Goal: Information Seeking & Learning: Learn about a topic

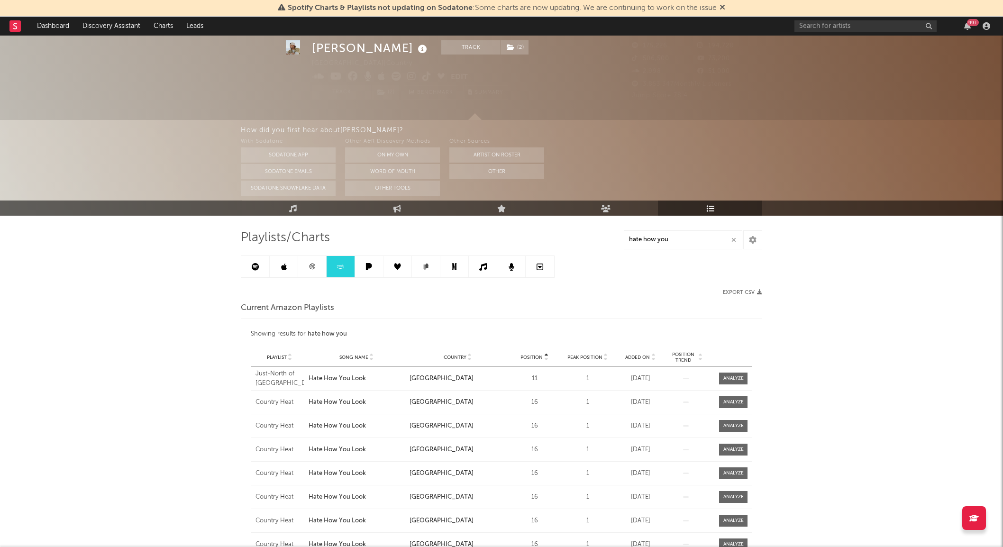
scroll to position [26, 0]
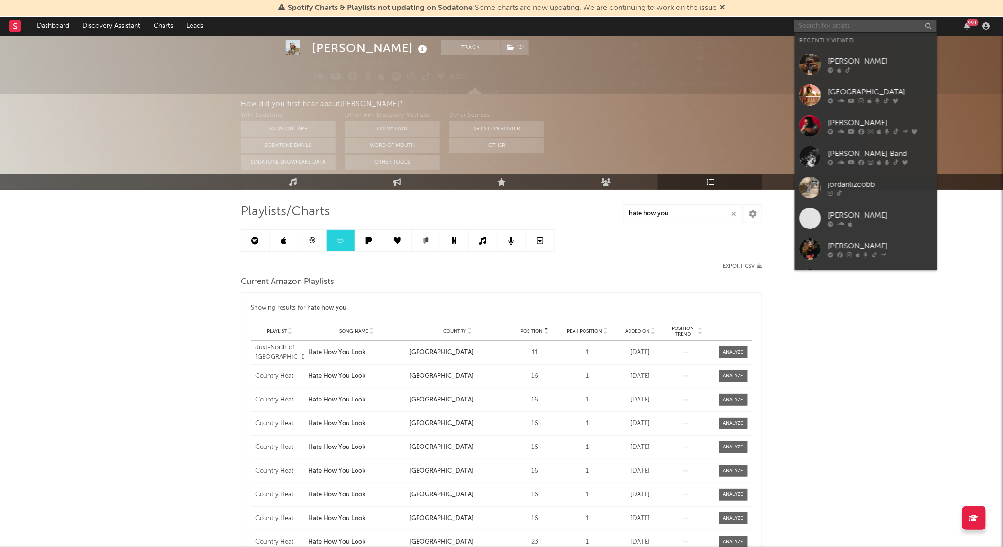
click at [836, 23] on input "text" at bounding box center [866, 26] width 142 height 12
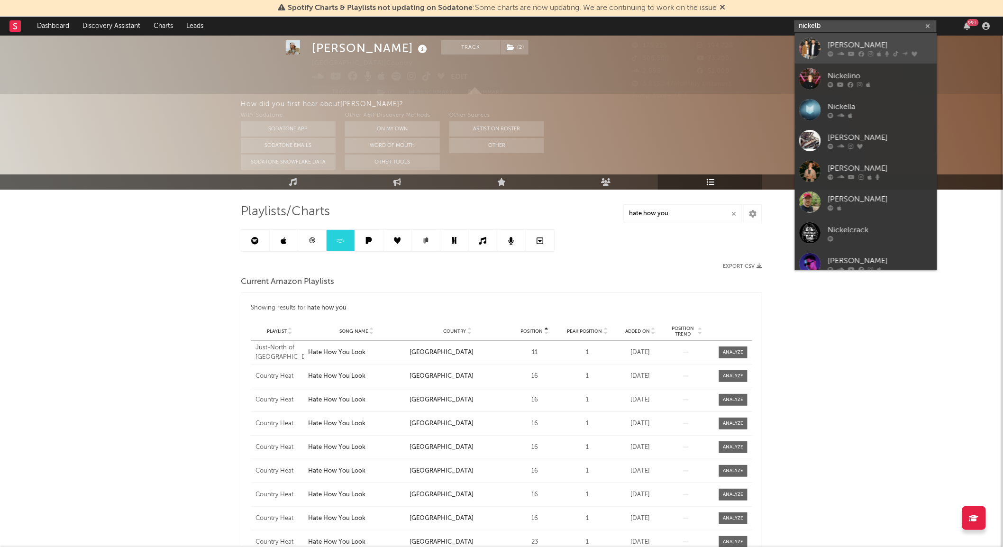
type input "nickelb"
click at [810, 49] on div at bounding box center [810, 47] width 21 height 21
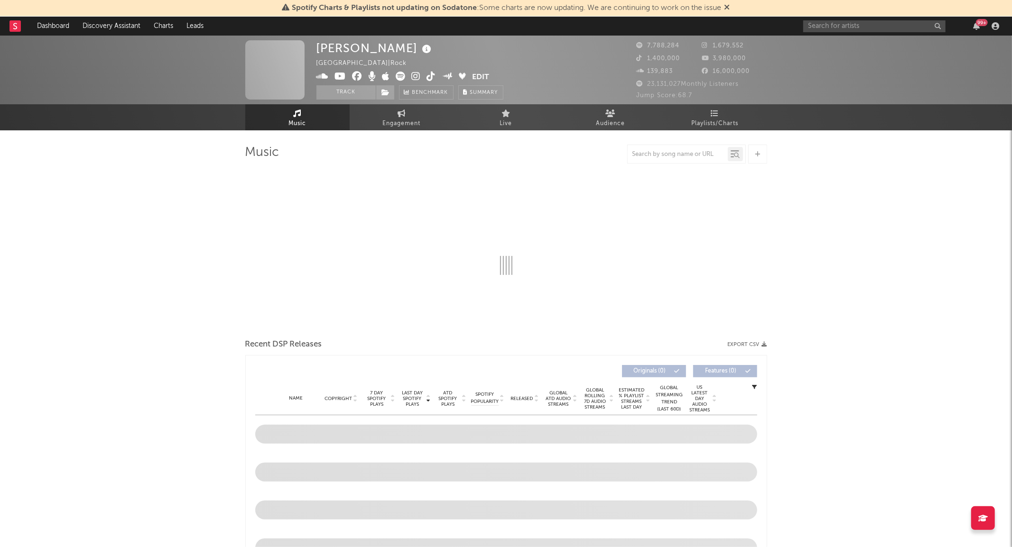
select select "6m"
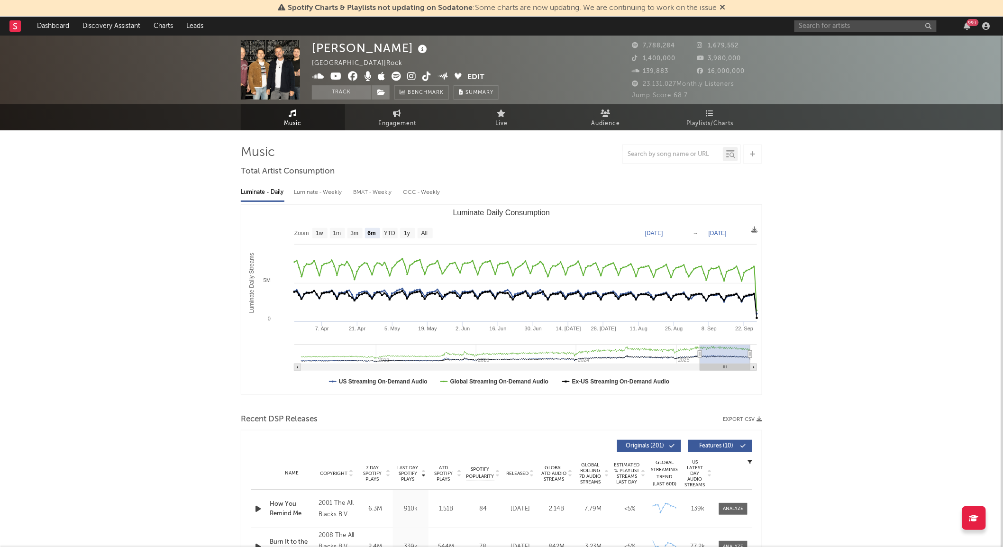
click at [332, 187] on div "Luminate - Weekly" at bounding box center [319, 192] width 50 height 16
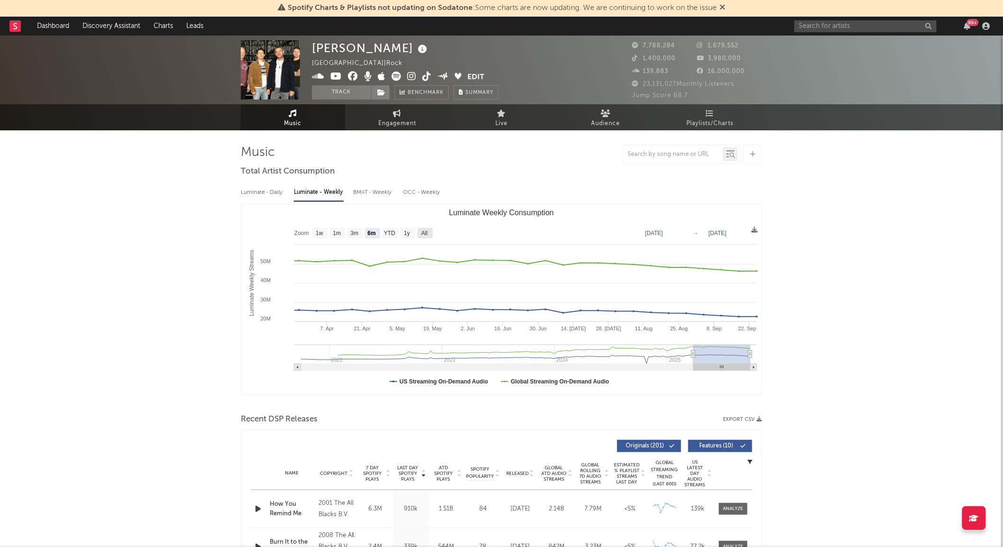
click at [420, 235] on rect "Luminate Weekly Consumption" at bounding box center [425, 233] width 15 height 10
select select "All"
type input "[DATE]"
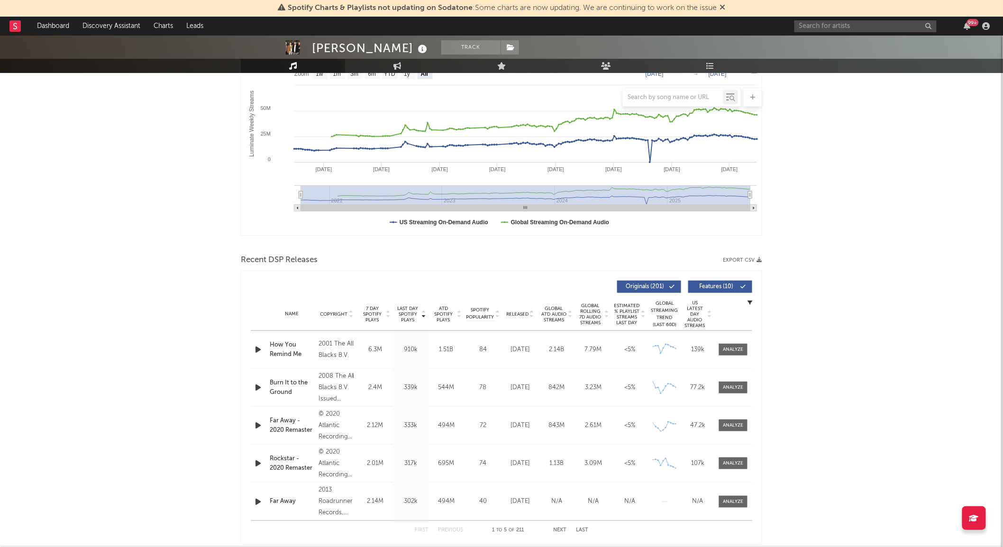
scroll to position [163, 0]
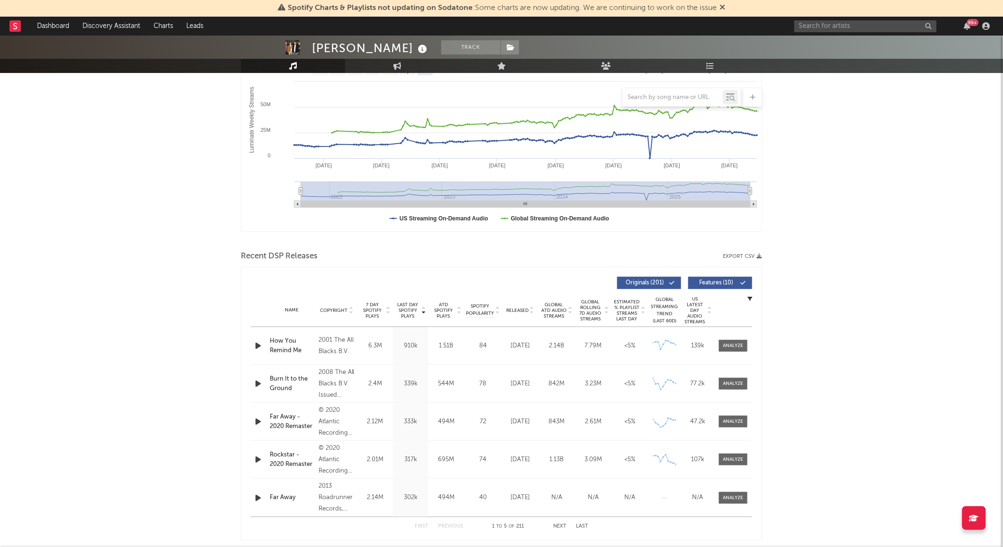
click at [594, 304] on span "Global Rolling 7D Audio Streams" at bounding box center [591, 310] width 26 height 23
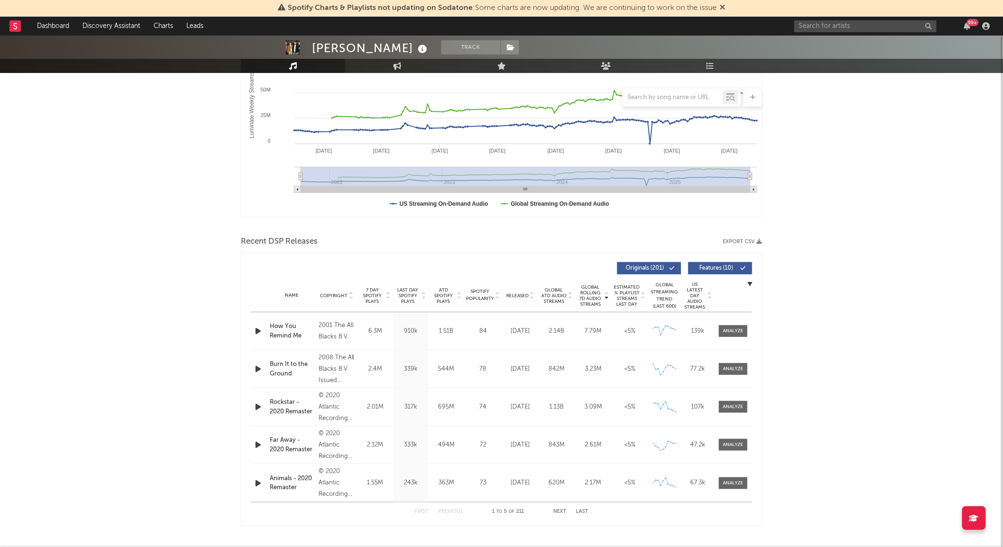
scroll to position [178, 0]
click at [516, 294] on span "Released" at bounding box center [517, 296] width 22 height 6
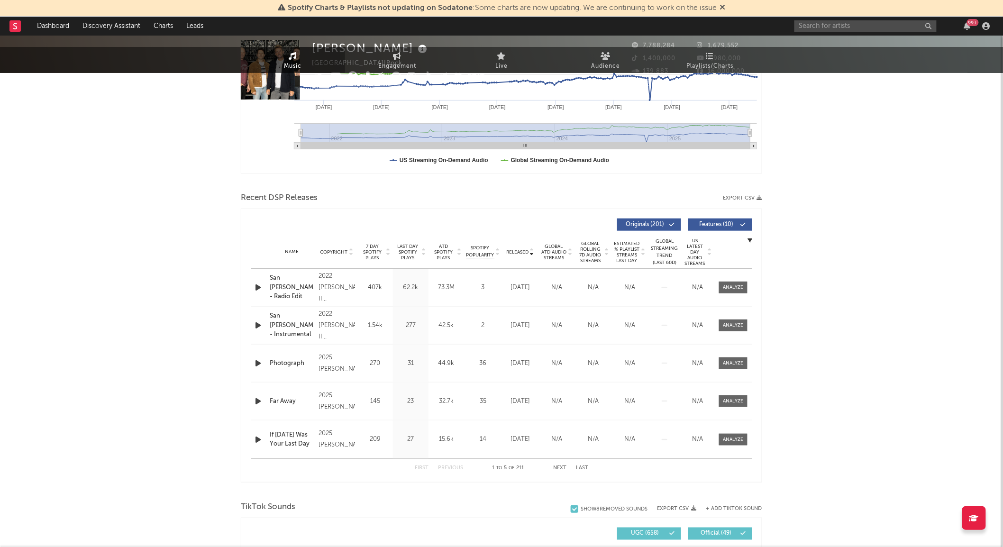
scroll to position [0, 0]
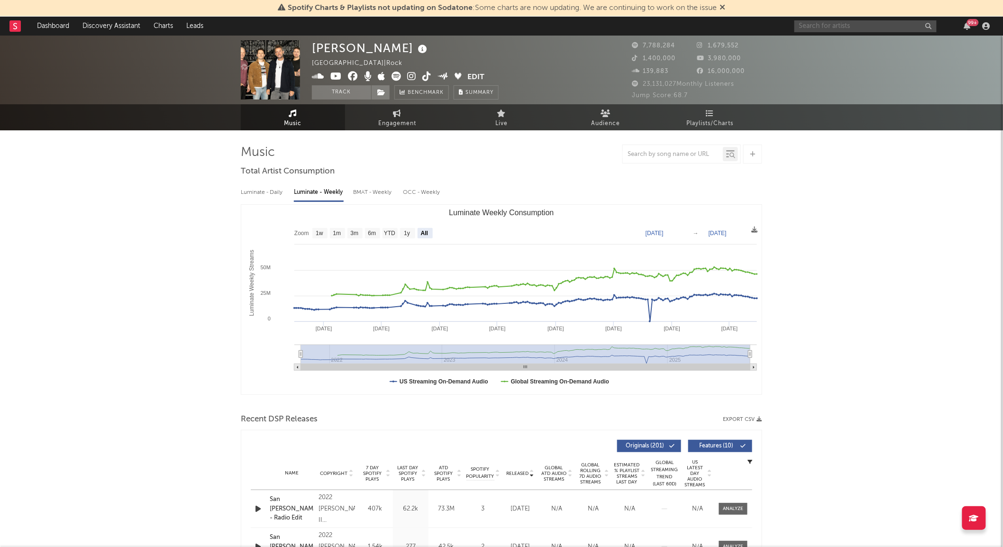
click at [803, 22] on input "text" at bounding box center [866, 26] width 142 height 12
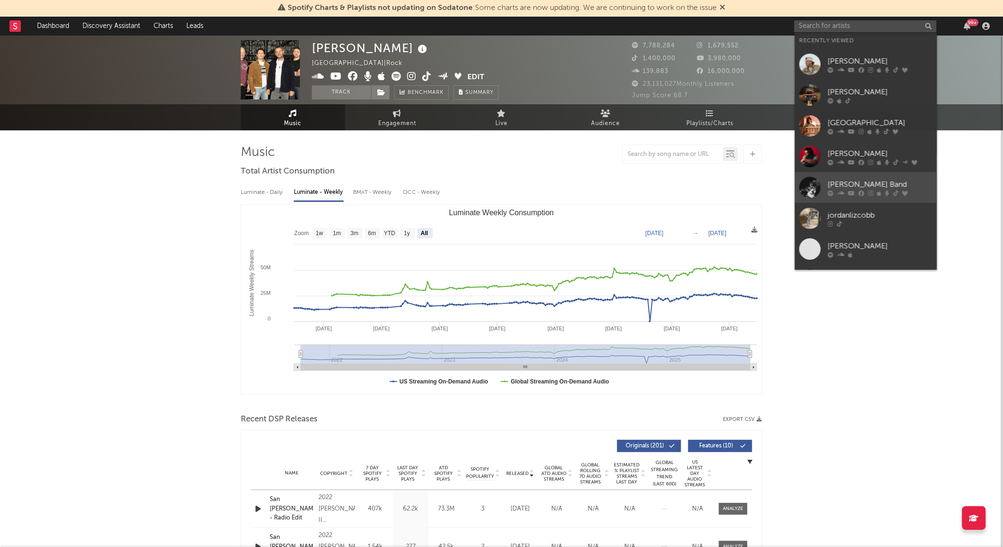
click at [808, 193] on div at bounding box center [810, 187] width 21 height 21
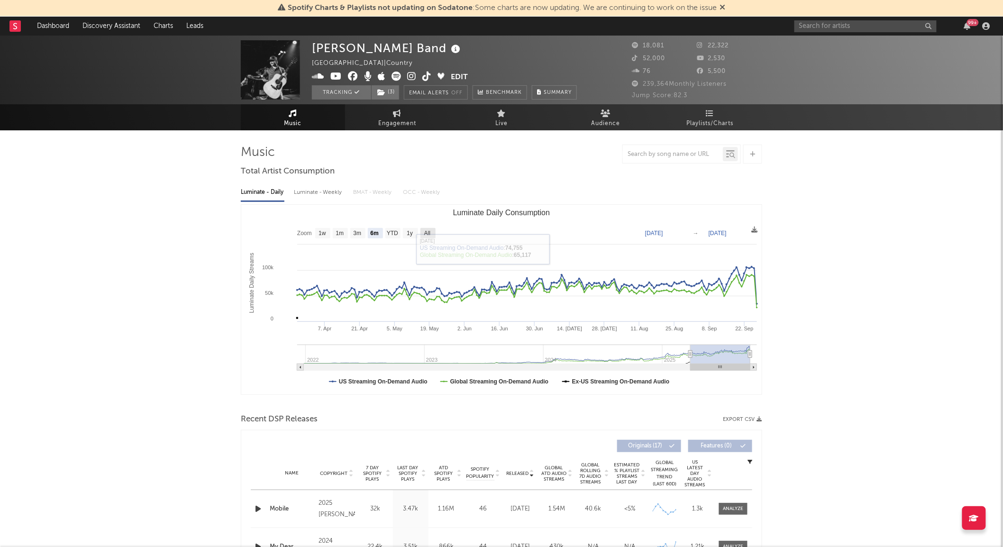
click at [428, 232] on text "All" at bounding box center [427, 233] width 6 height 7
select select "All"
type input "[DATE]"
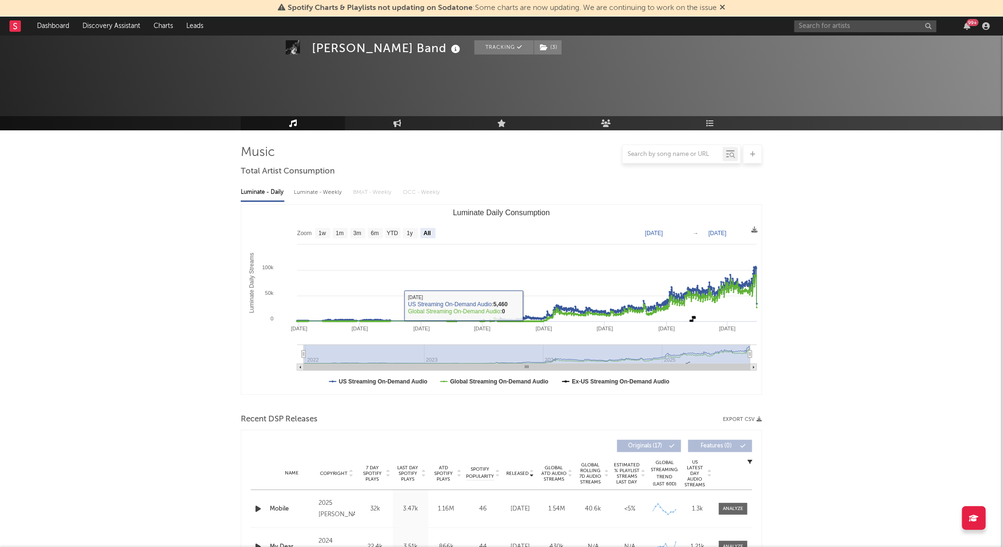
scroll to position [193, 0]
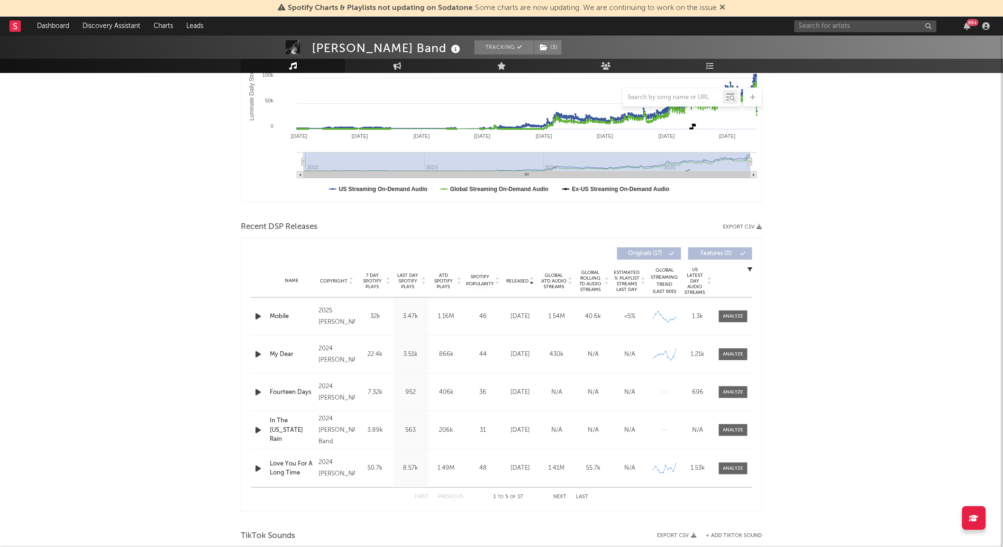
click at [590, 283] on span "Global Rolling 7D Audio Streams" at bounding box center [591, 281] width 26 height 23
click at [745, 313] on span at bounding box center [733, 317] width 28 height 12
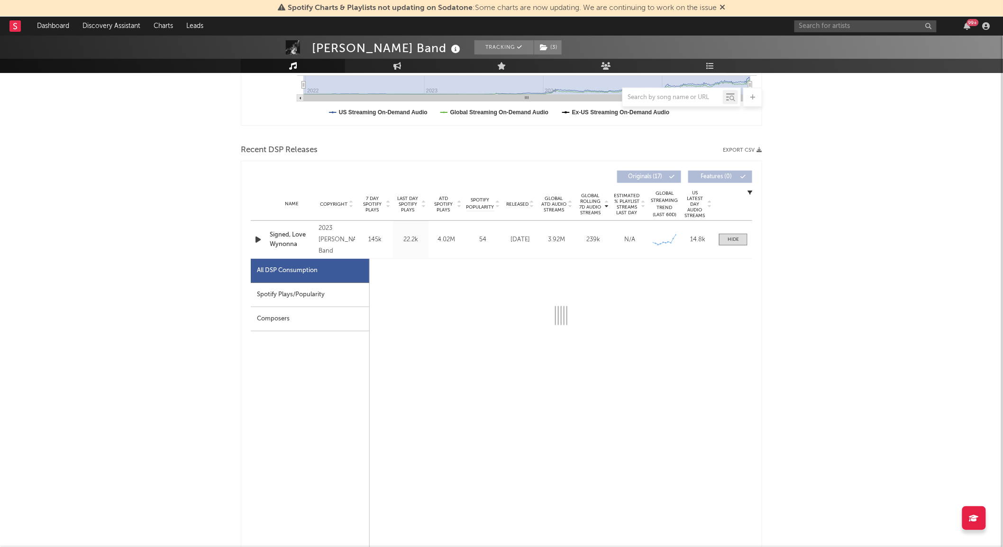
scroll to position [270, 0]
select select "6m"
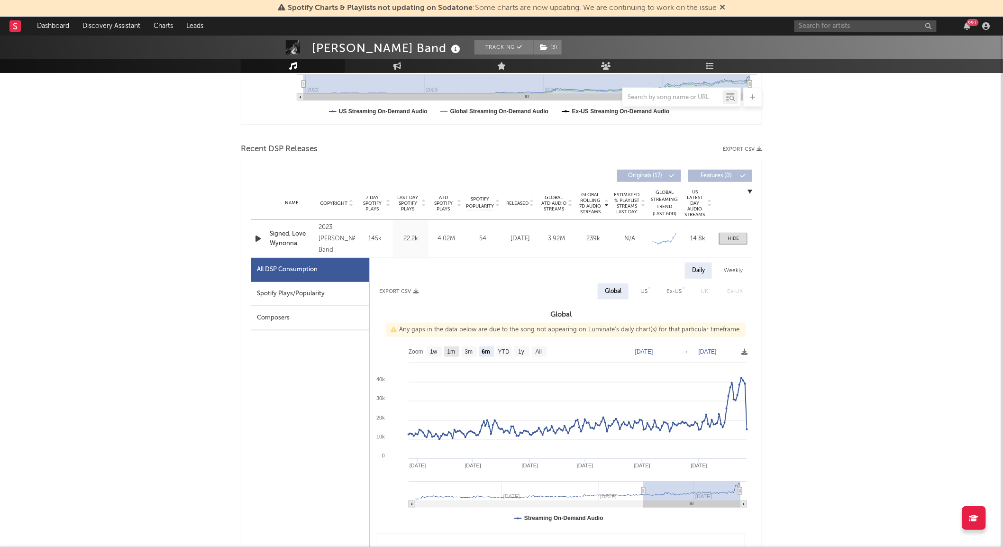
click at [450, 350] on text "1m" at bounding box center [452, 352] width 8 height 7
select select "1m"
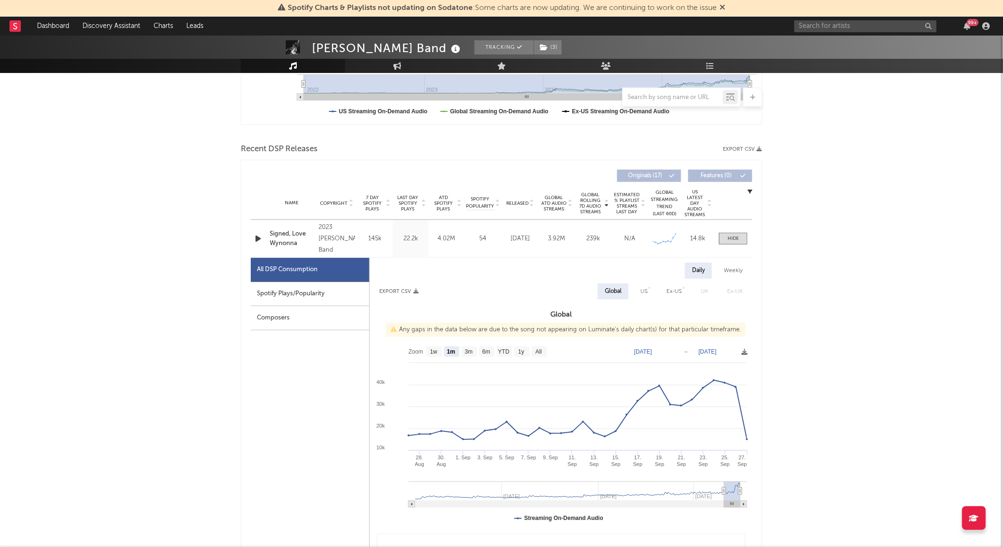
click at [640, 295] on div "US" at bounding box center [644, 292] width 21 height 16
select select "1m"
click at [354, 291] on div "Spotify Plays/Popularity" at bounding box center [310, 294] width 119 height 24
select select "1m"
select select "1w"
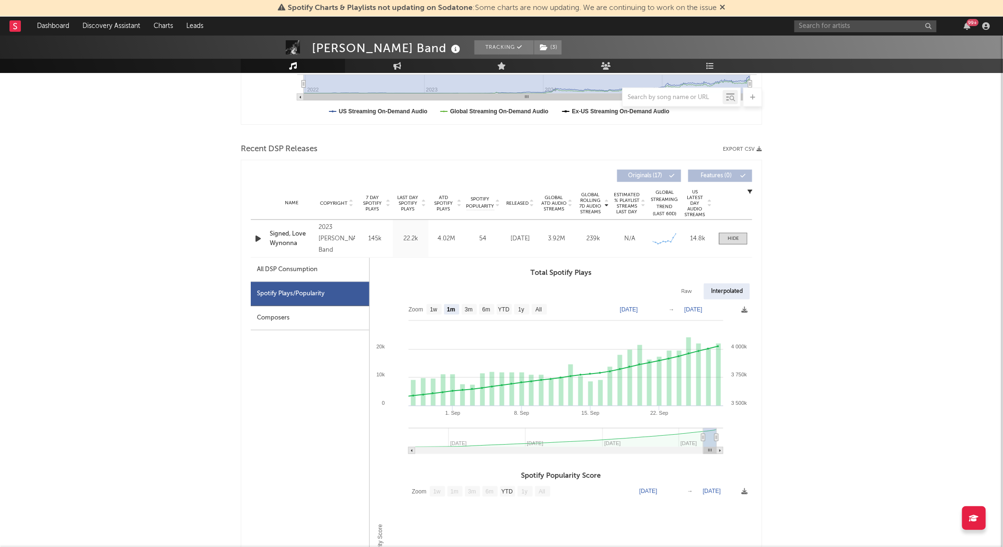
scroll to position [0, 0]
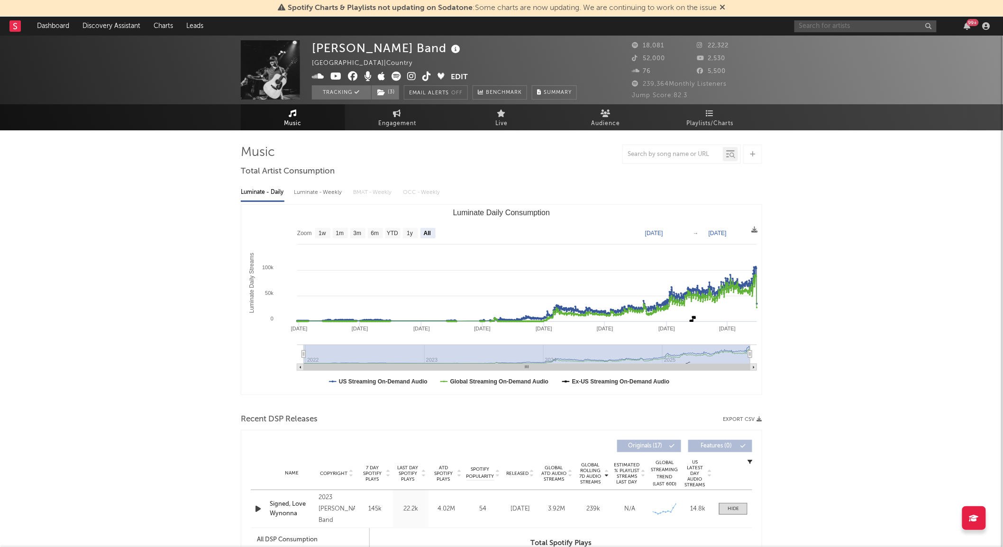
drag, startPoint x: 822, startPoint y: 27, endPoint x: 811, endPoint y: 28, distance: 11.1
click at [811, 28] on input "text" at bounding box center [866, 26] width 142 height 12
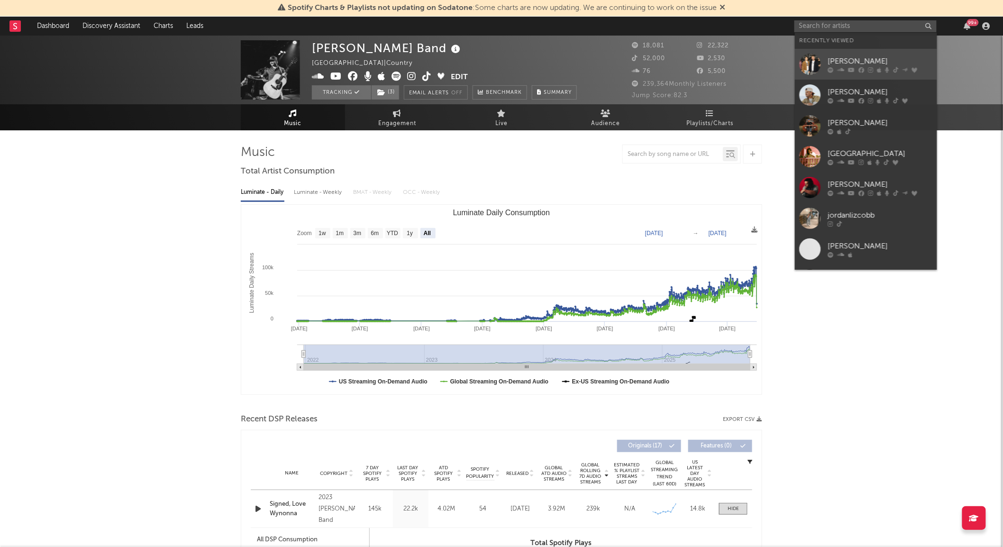
click at [805, 54] on div at bounding box center [810, 64] width 21 height 21
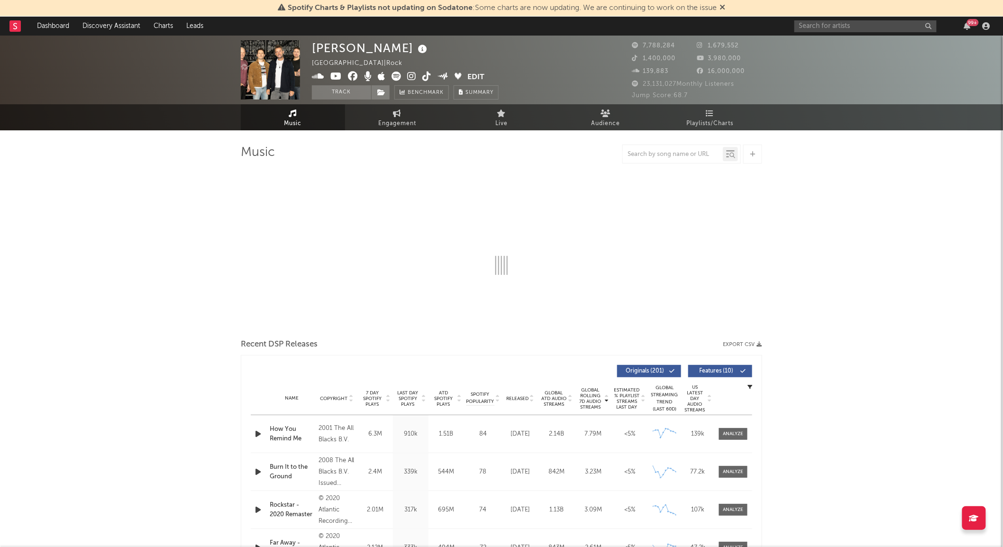
select select "6m"
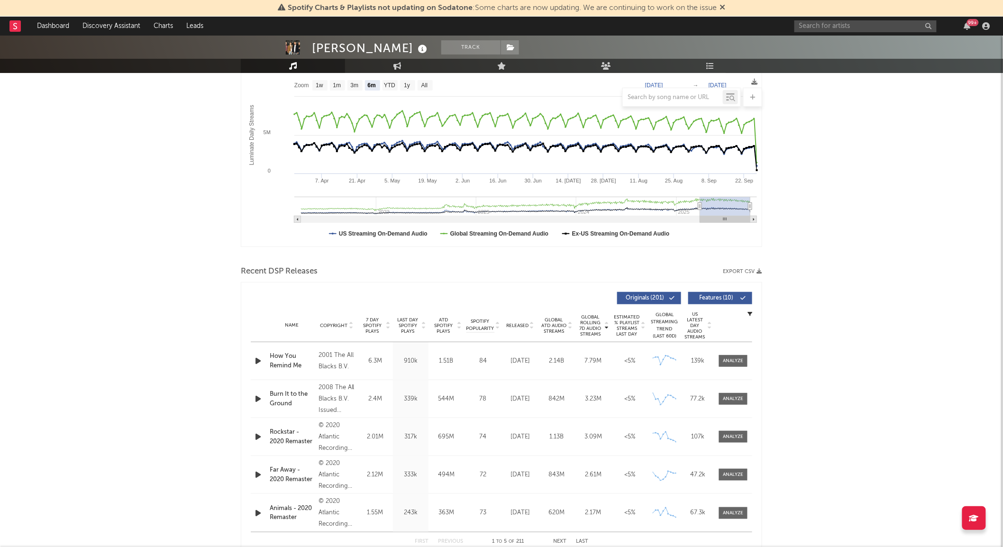
scroll to position [149, 0]
click at [524, 323] on span "Released" at bounding box center [517, 325] width 22 height 6
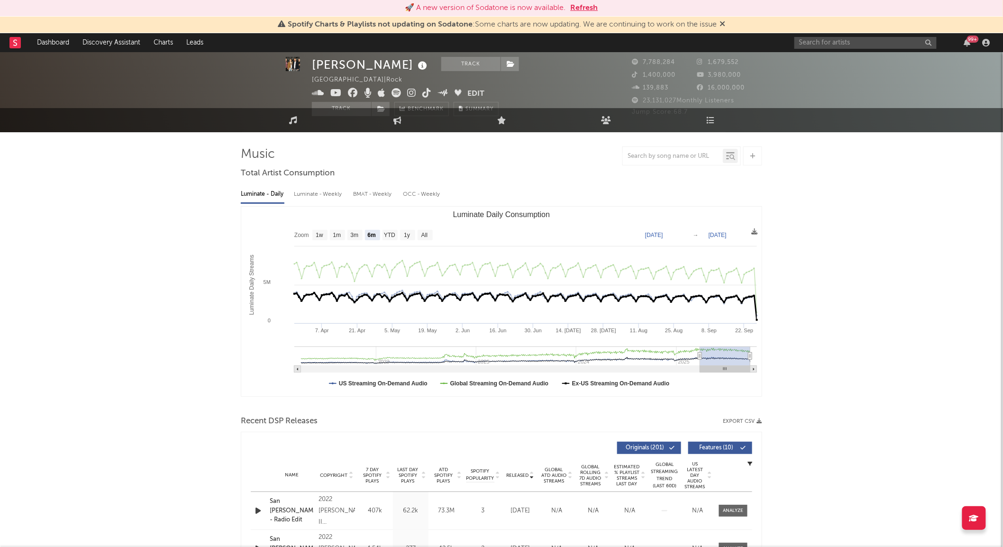
scroll to position [3, 0]
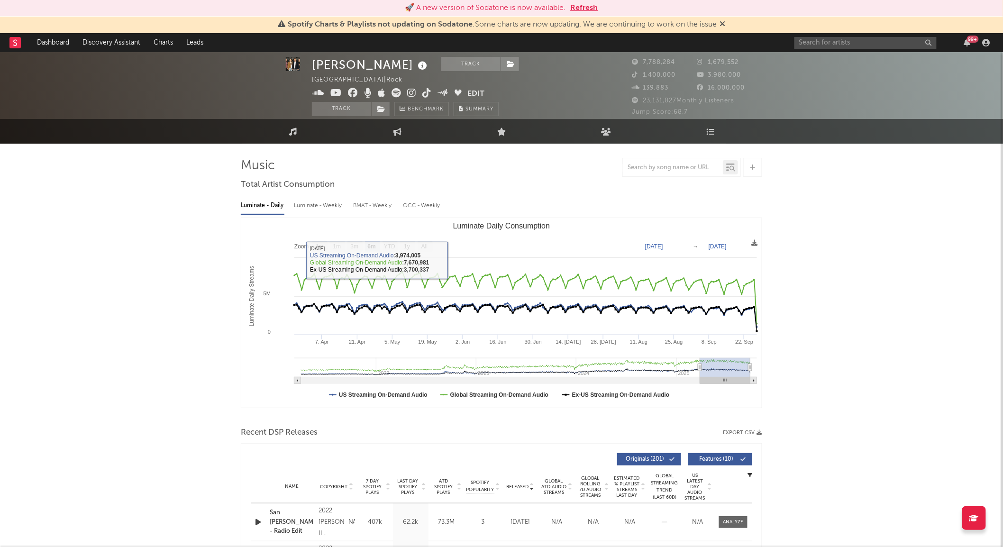
click at [319, 202] on div "Luminate - Weekly" at bounding box center [319, 206] width 50 height 16
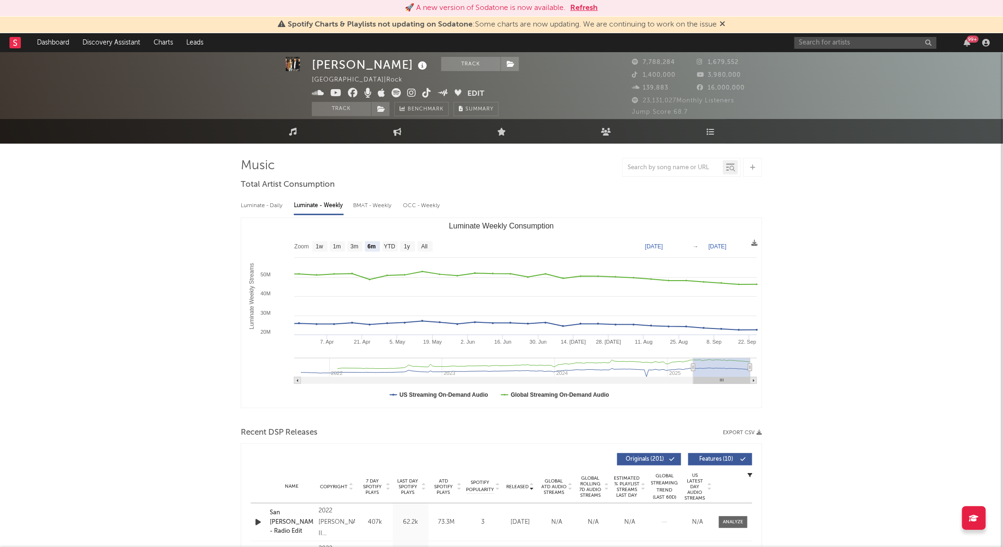
scroll to position [0, 0]
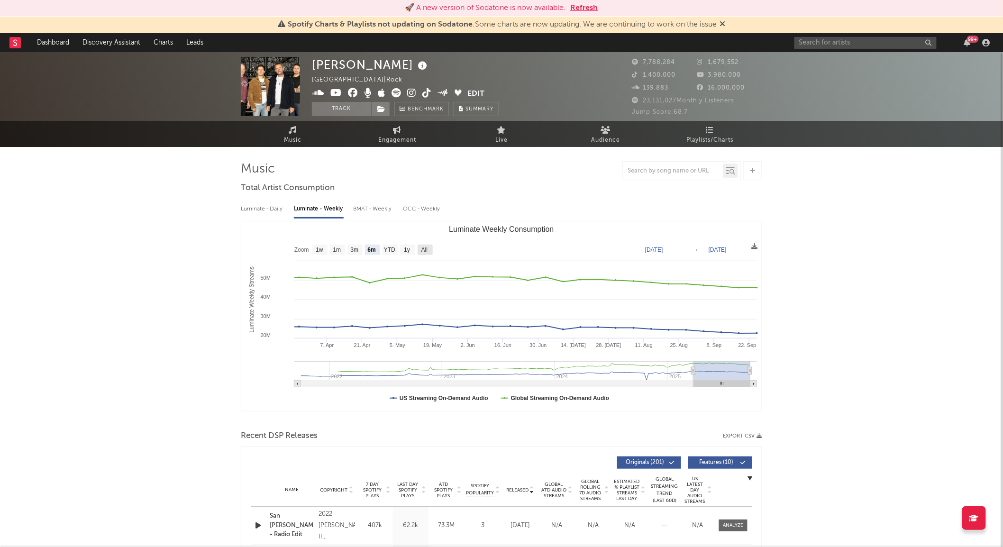
click at [425, 250] on text "All" at bounding box center [425, 250] width 6 height 7
select select "All"
type input "[DATE]"
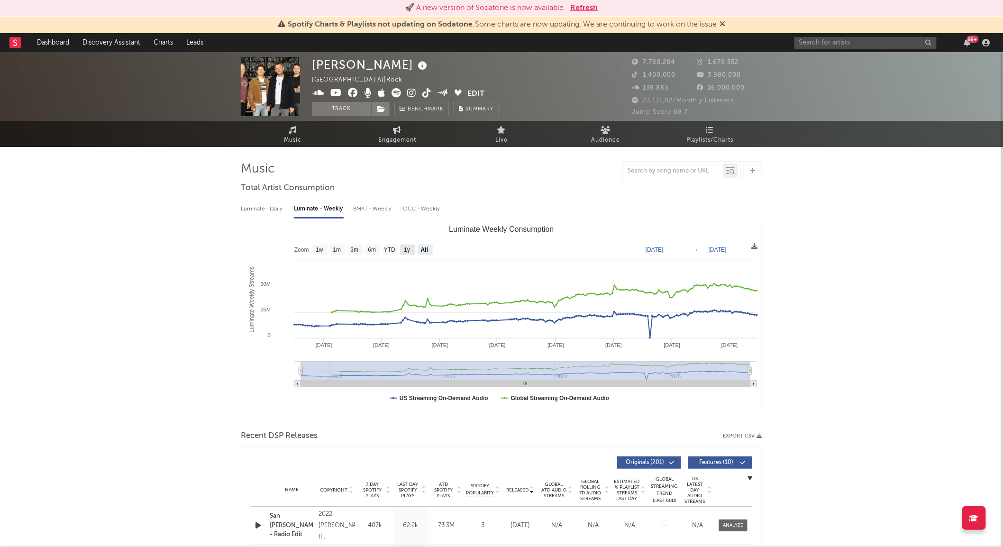
click at [411, 250] on rect "Luminate Weekly Consumption" at bounding box center [407, 250] width 15 height 10
select select "1y"
type input "[DATE]"
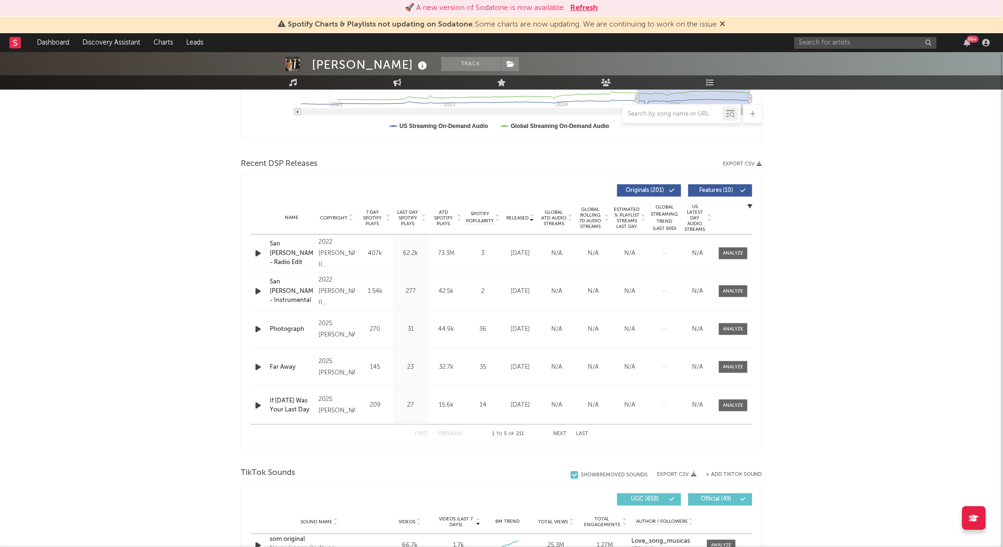
scroll to position [319, 0]
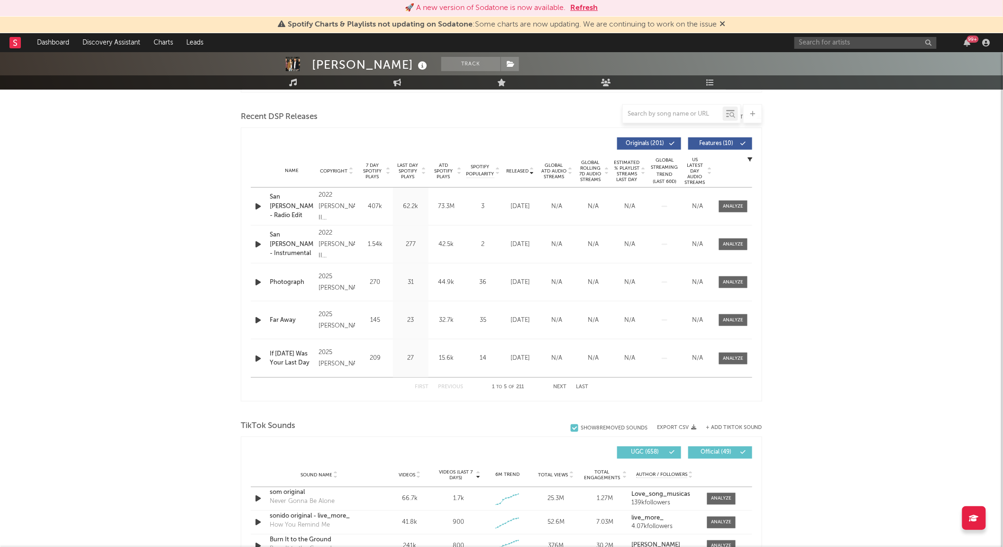
click at [558, 385] on button "Next" at bounding box center [559, 387] width 13 height 5
click at [560, 387] on button "Next" at bounding box center [559, 387] width 13 height 5
click at [561, 387] on button "Next" at bounding box center [559, 387] width 13 height 5
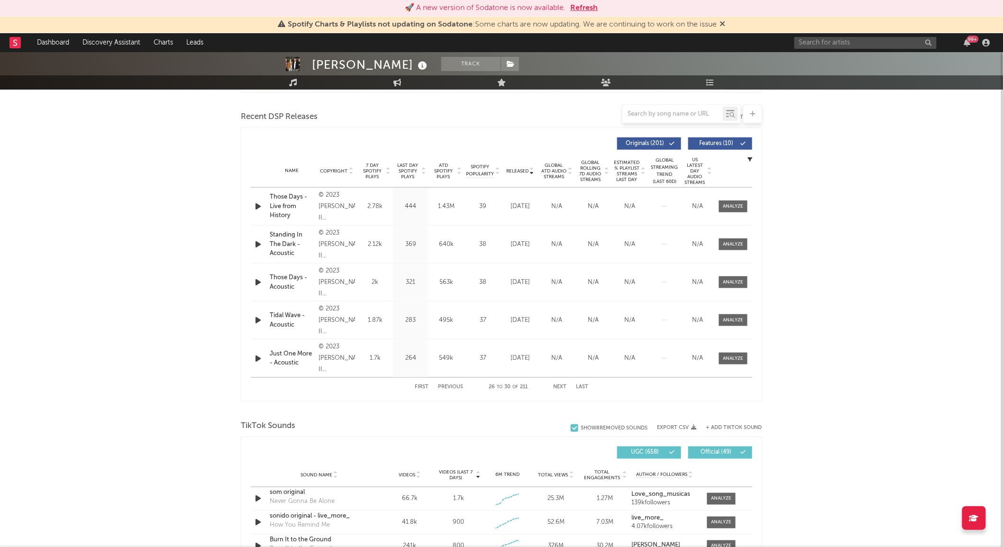
click at [561, 387] on button "Next" at bounding box center [559, 387] width 13 height 5
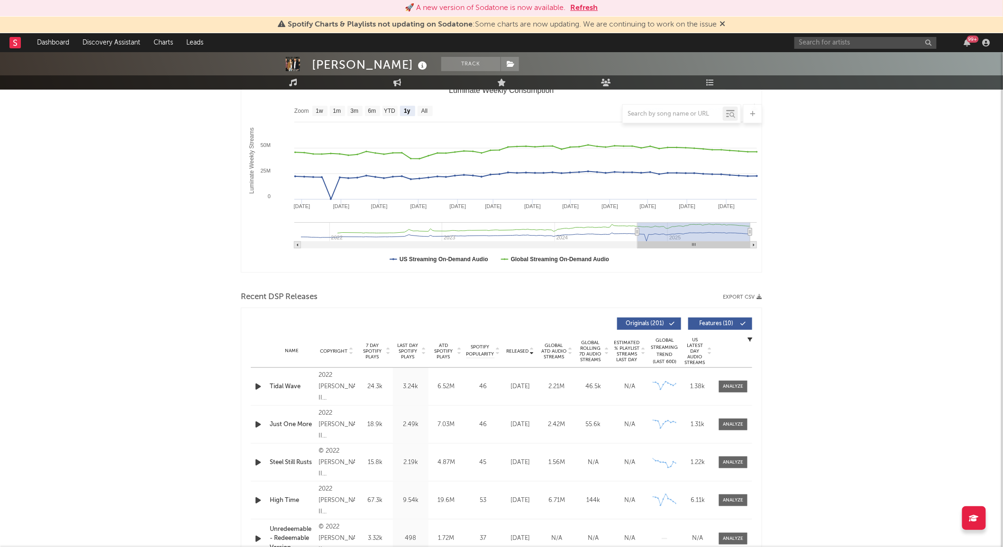
scroll to position [138, 0]
